Goal: Browse casually

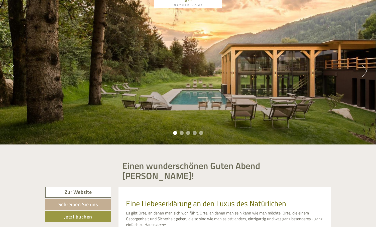
scroll to position [41, 0]
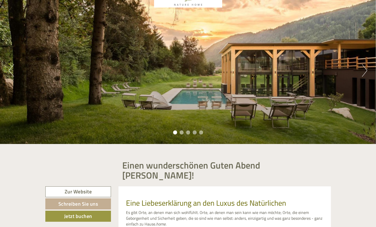
click at [363, 74] on button "Next" at bounding box center [364, 70] width 5 height 13
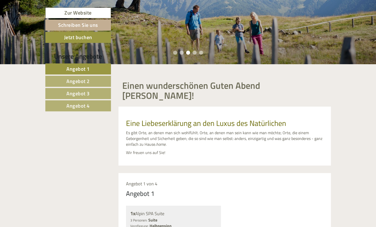
scroll to position [0, 0]
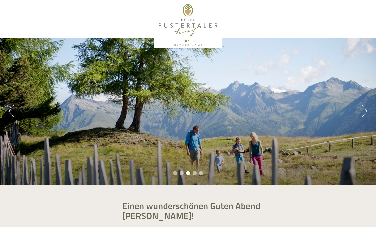
click at [193, 17] on div at bounding box center [188, 26] width 280 height 46
click at [184, 15] on div at bounding box center [188, 26] width 280 height 46
click at [189, 31] on div at bounding box center [188, 26] width 280 height 46
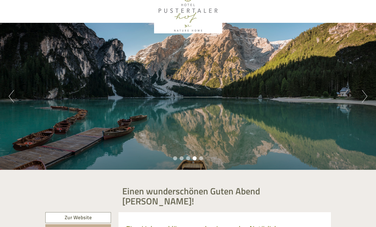
scroll to position [12, 0]
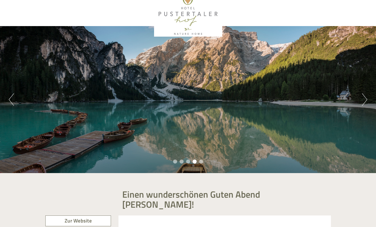
click at [366, 104] on button "Next" at bounding box center [364, 99] width 5 height 13
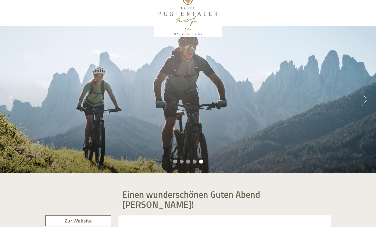
click at [366, 104] on button "Next" at bounding box center [364, 99] width 5 height 13
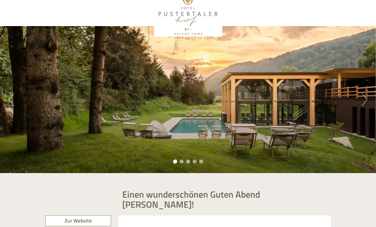
click at [366, 104] on button "Next" at bounding box center [364, 99] width 5 height 13
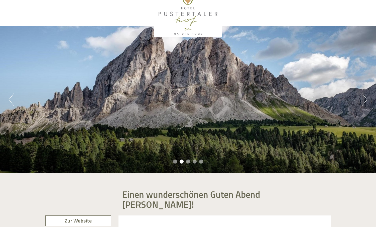
click at [366, 104] on button "Next" at bounding box center [364, 99] width 5 height 13
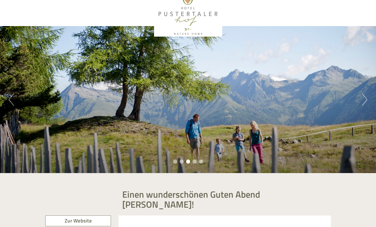
click at [366, 104] on button "Next" at bounding box center [364, 99] width 5 height 13
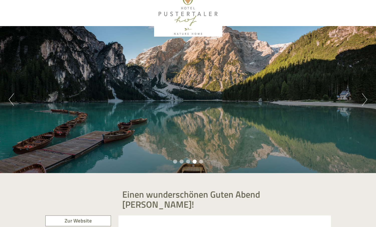
click at [366, 104] on button "Next" at bounding box center [364, 99] width 5 height 13
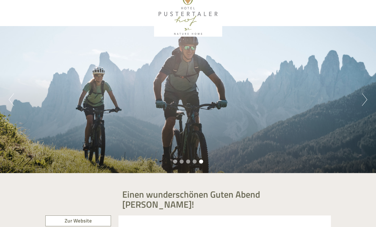
click at [366, 104] on button "Next" at bounding box center [364, 99] width 5 height 13
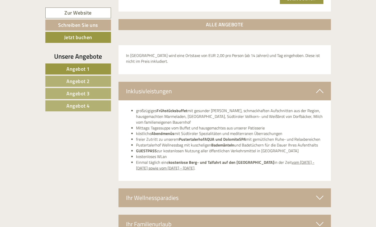
scroll to position [1669, 0]
